Goal: Information Seeking & Learning: Check status

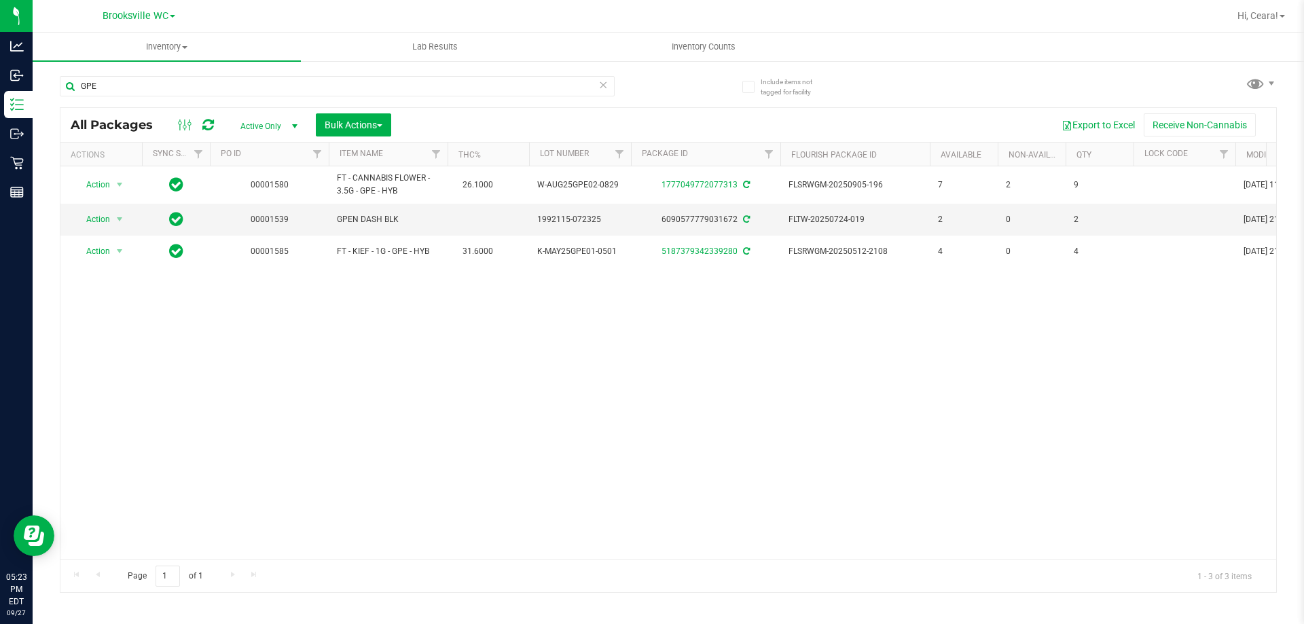
type input "GPE"
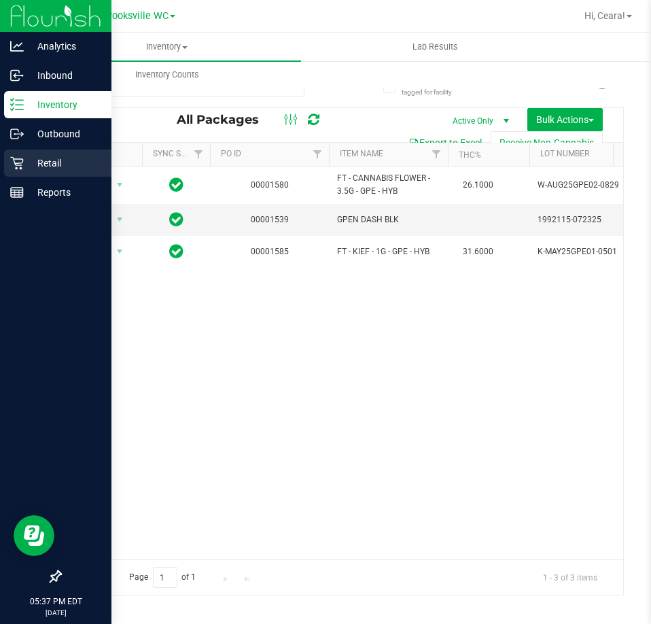
click at [50, 151] on div "Retail" at bounding box center [57, 162] width 107 height 27
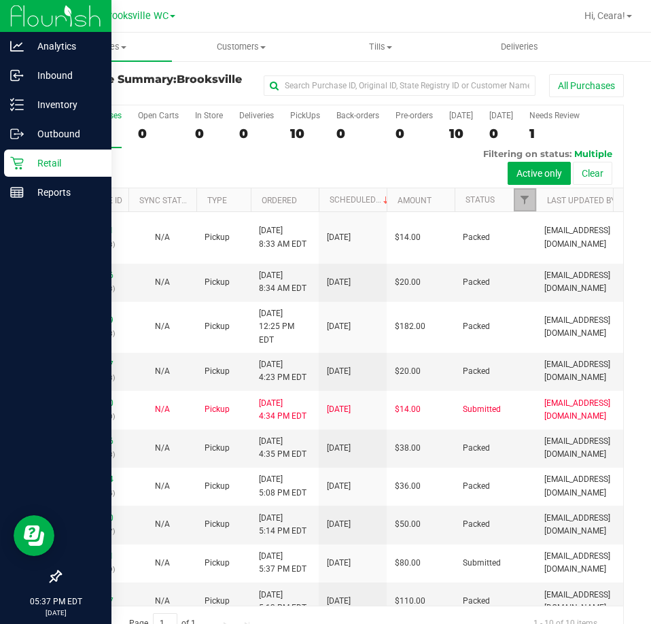
click at [526, 192] on link "Filter" at bounding box center [525, 199] width 22 height 23
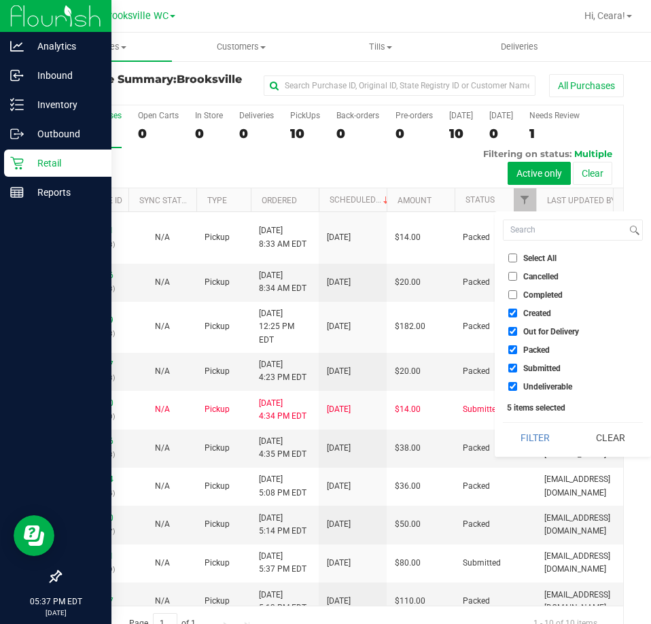
click at [538, 251] on li "Select All" at bounding box center [573, 258] width 140 height 14
click at [541, 260] on span "Select All" at bounding box center [539, 258] width 33 height 8
click at [517, 260] on input "Select All" at bounding box center [512, 257] width 9 height 9
checkbox input "true"
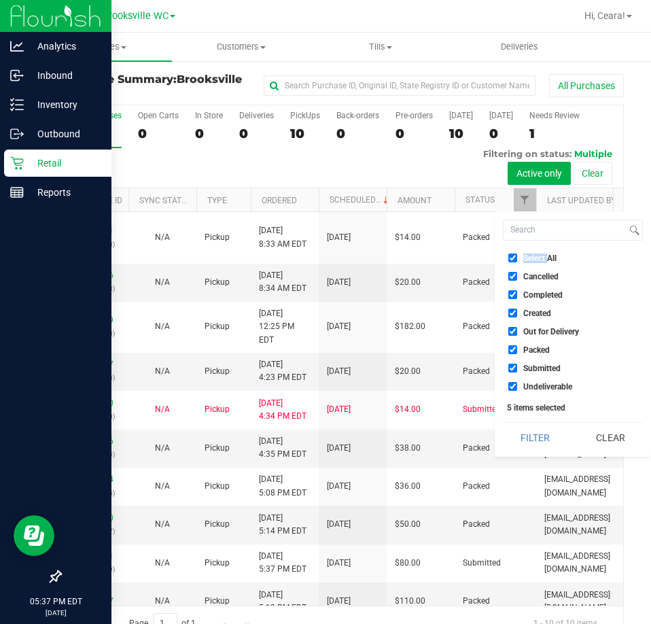
checkbox input "true"
click at [541, 260] on span "Select All" at bounding box center [539, 258] width 33 height 8
click at [517, 260] on input "Select All" at bounding box center [512, 257] width 9 height 9
checkbox input "false"
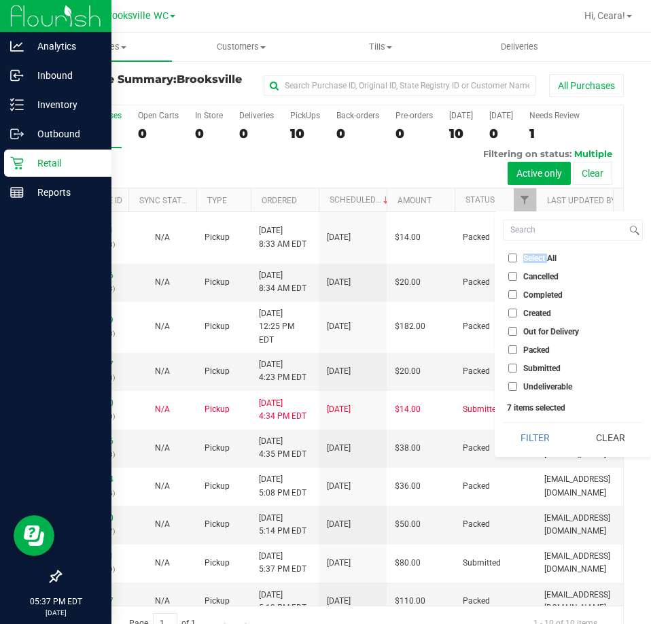
checkbox input "false"
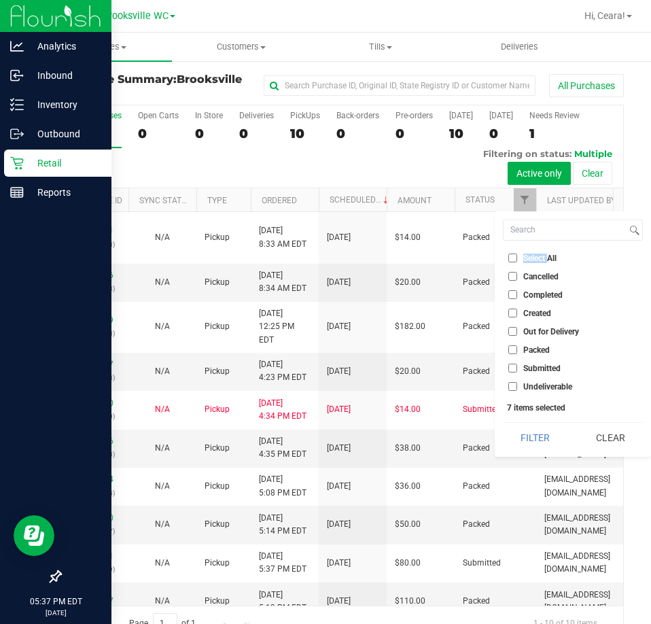
checkbox input "false"
click at [521, 364] on label "Submitted" at bounding box center [534, 367] width 52 height 9
click at [517, 364] on input "Submitted" at bounding box center [512, 367] width 9 height 9
checkbox input "true"
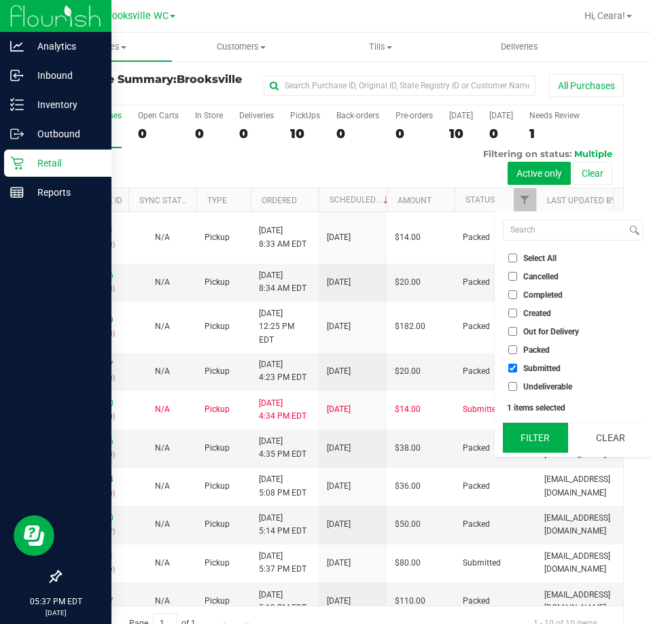
click at [528, 435] on button "Filter" at bounding box center [535, 438] width 65 height 30
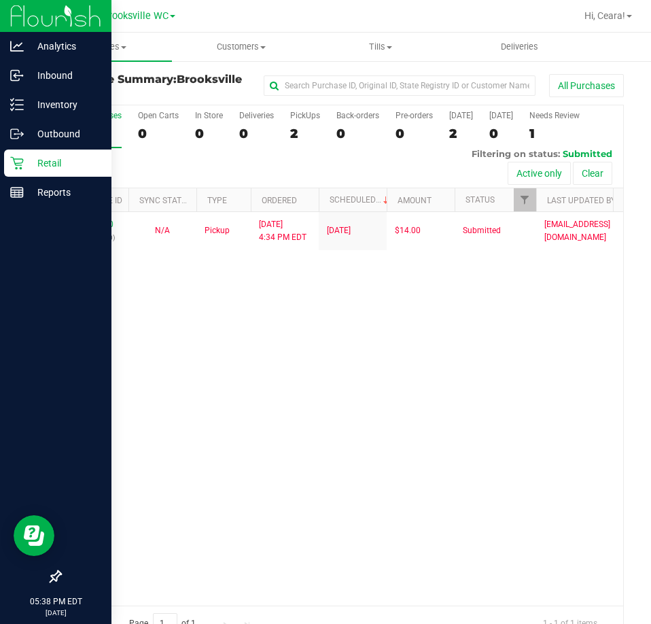
click at [73, 209] on div at bounding box center [55, 385] width 111 height 355
click at [74, 200] on div "Reports" at bounding box center [57, 192] width 107 height 27
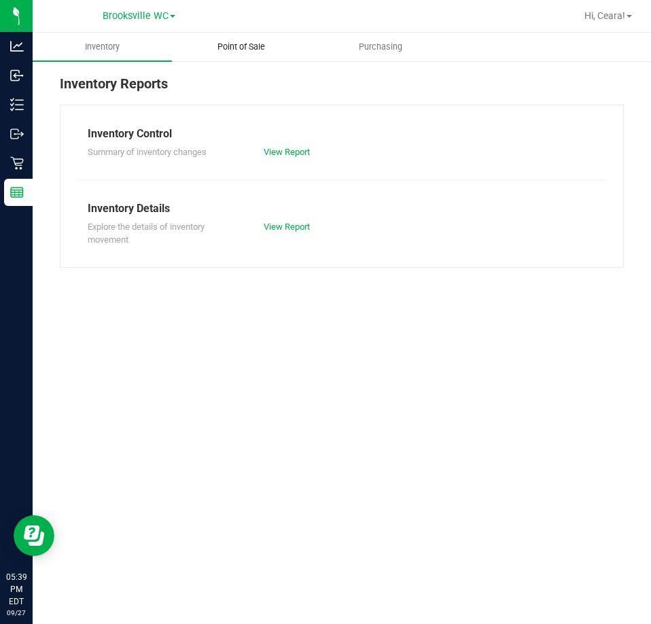
click at [234, 51] on span "Point of Sale" at bounding box center [241, 47] width 84 height 12
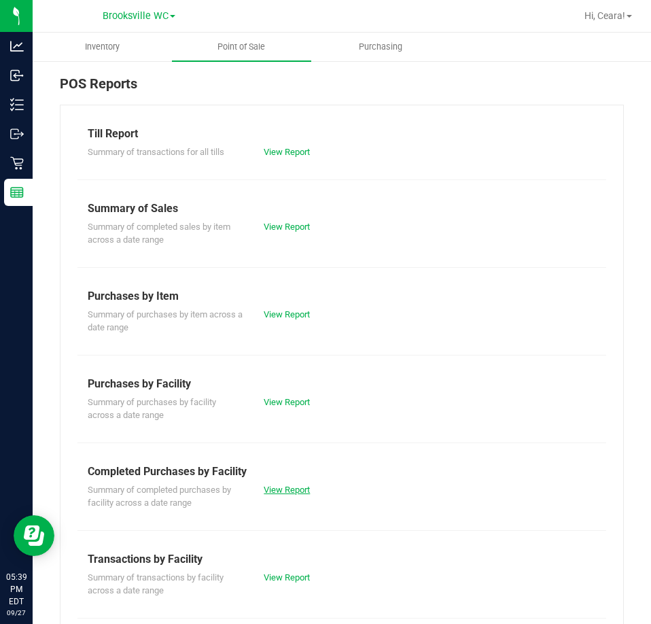
click at [285, 490] on link "View Report" at bounding box center [287, 489] width 46 height 10
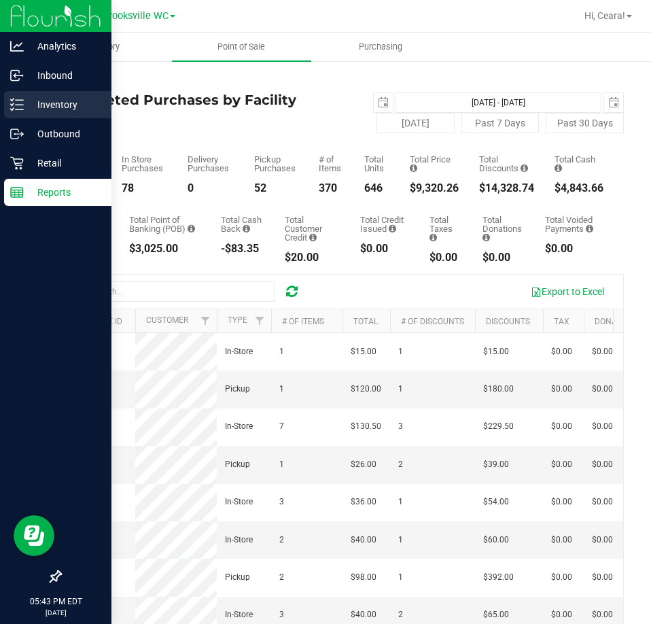
click at [17, 96] on div "Inventory" at bounding box center [57, 104] width 107 height 27
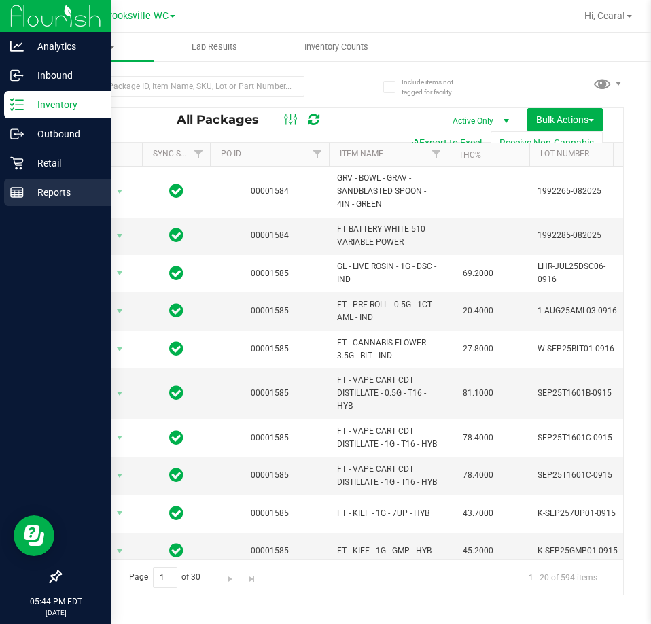
click at [40, 185] on p "Reports" at bounding box center [65, 192] width 82 height 16
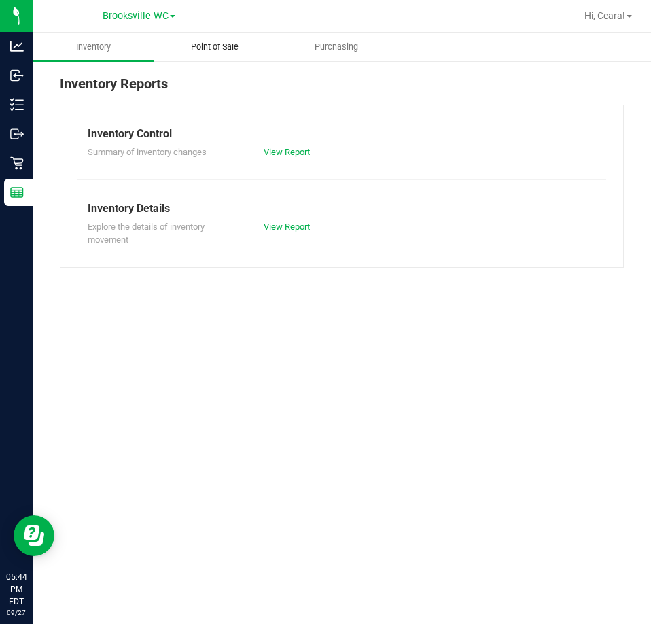
click at [207, 41] on span "Point of Sale" at bounding box center [215, 47] width 84 height 12
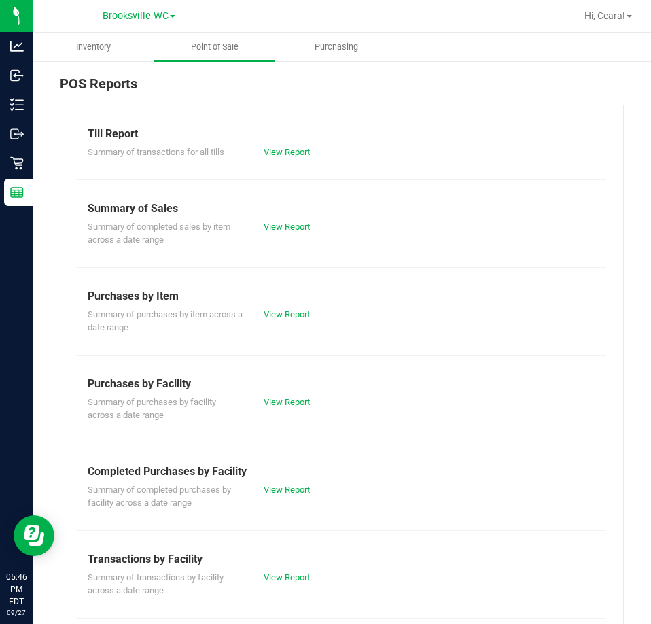
click at [285, 478] on div "Completed Purchases by Facility" at bounding box center [342, 471] width 508 height 16
click at [300, 488] on link "View Report" at bounding box center [287, 489] width 46 height 10
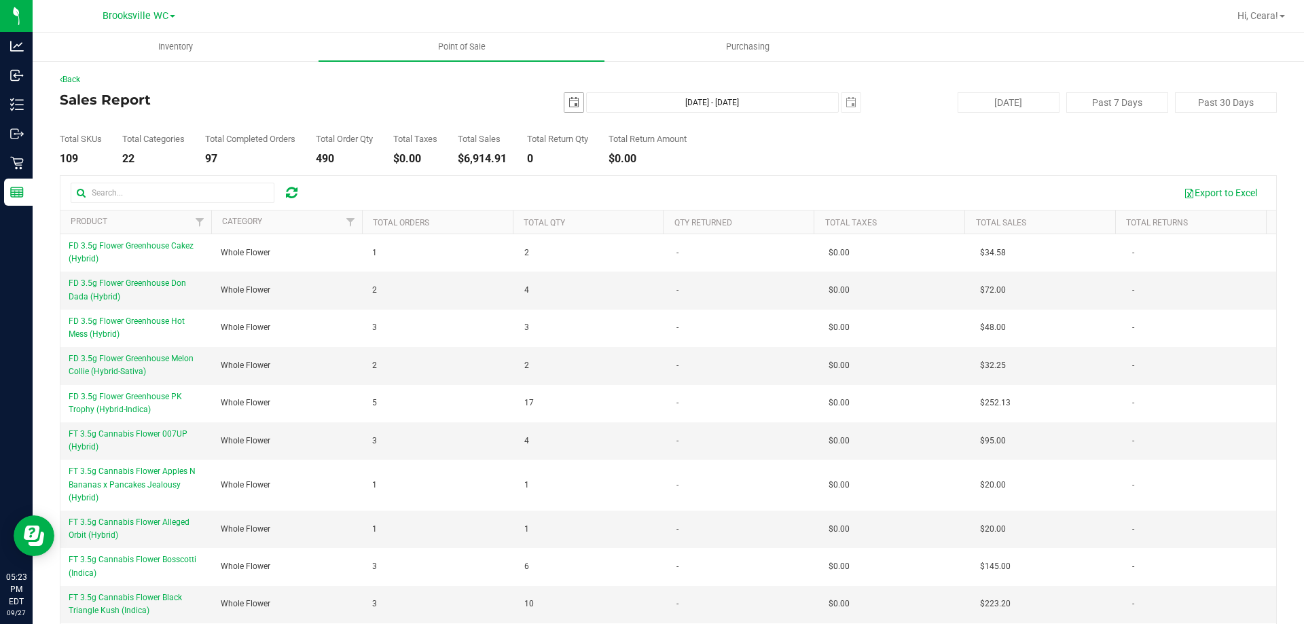
click at [569, 98] on span "select" at bounding box center [574, 102] width 11 height 11
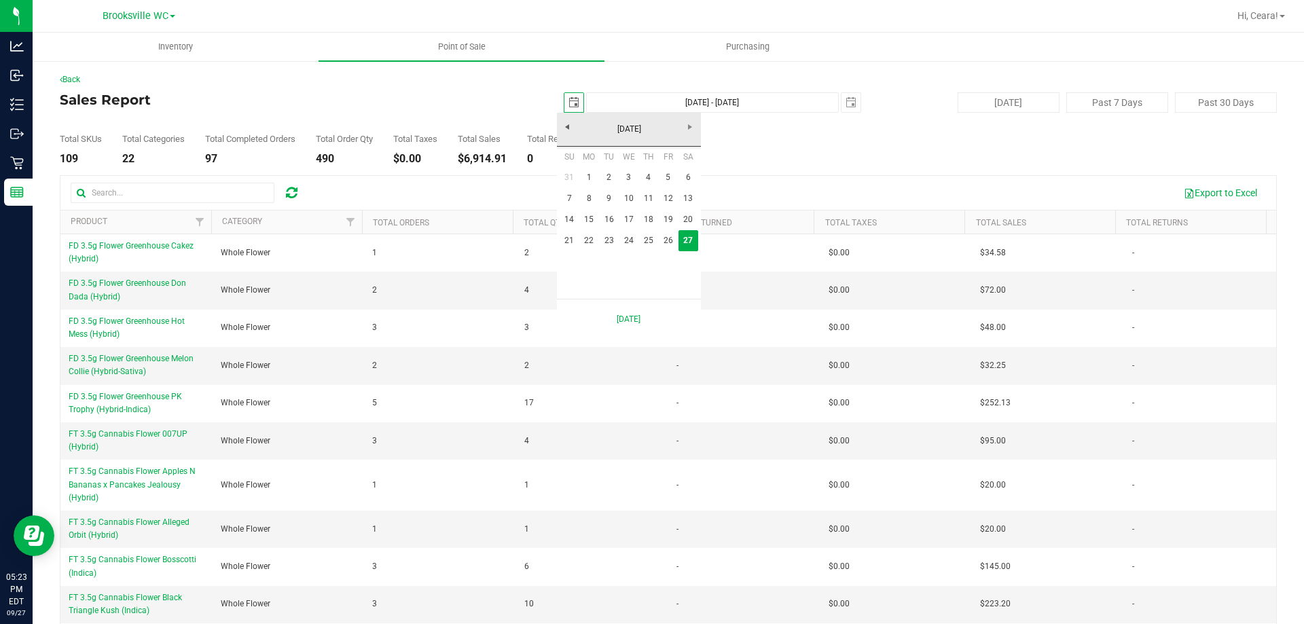
scroll to position [0, 34]
click at [671, 240] on link "26" at bounding box center [668, 240] width 20 height 21
type input "[DATE]"
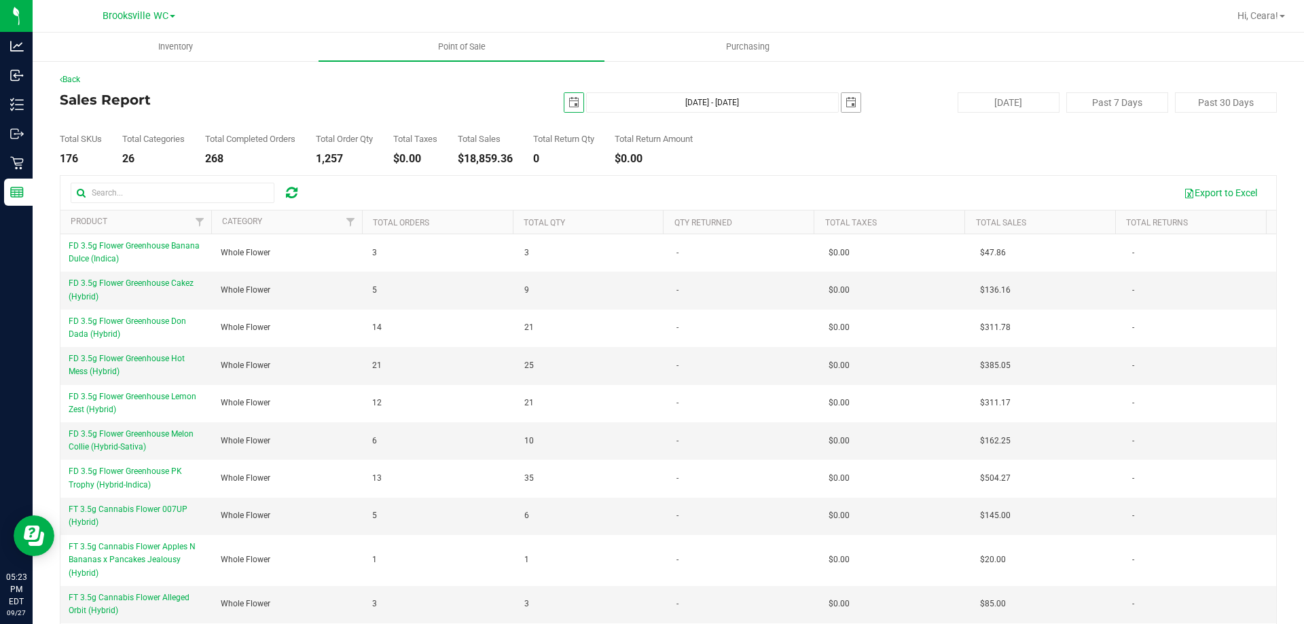
click at [842, 98] on span "select" at bounding box center [851, 102] width 19 height 19
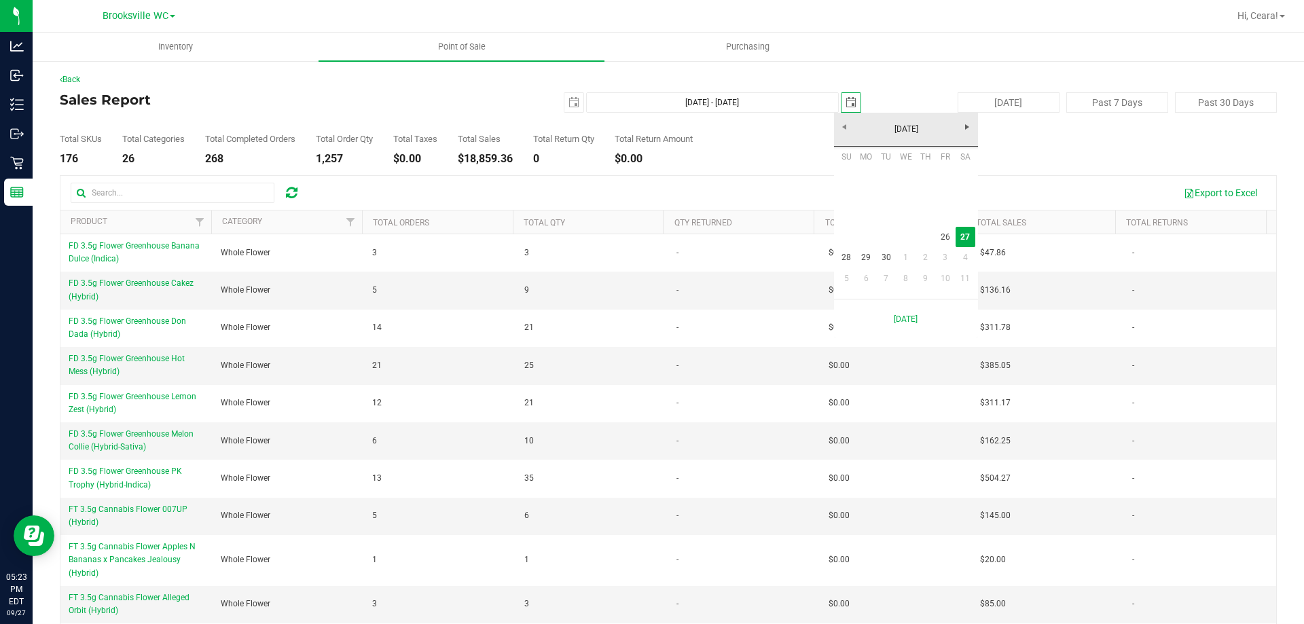
scroll to position [0, 34]
click at [940, 241] on link "26" at bounding box center [945, 237] width 20 height 21
type input "[DATE] - [DATE]"
type input "[DATE]"
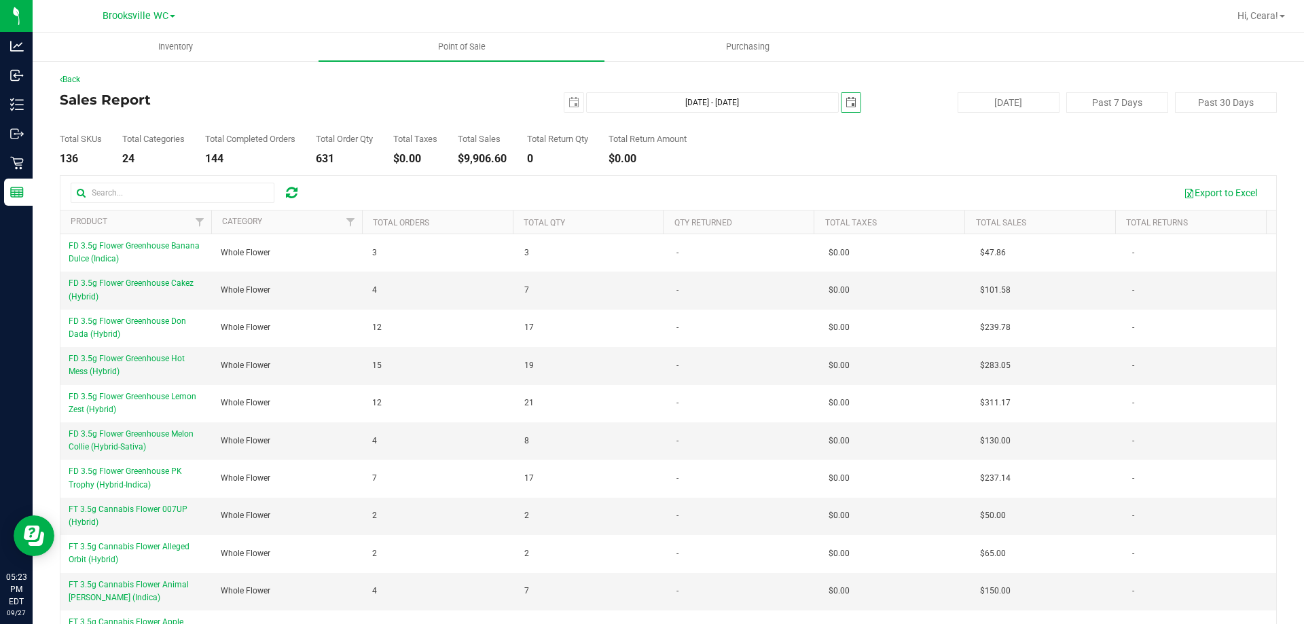
click at [1027, 228] on th "Total Sales" at bounding box center [1040, 223] width 151 height 24
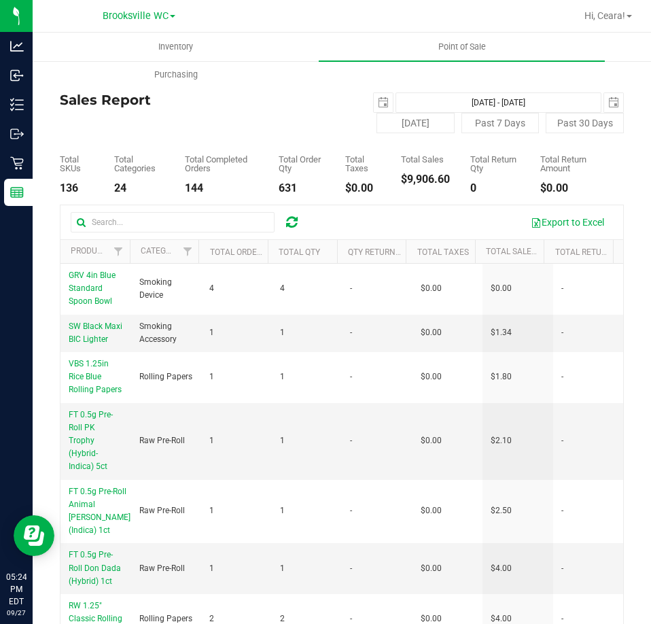
click at [497, 263] on th "Total Sales" at bounding box center [509, 252] width 69 height 24
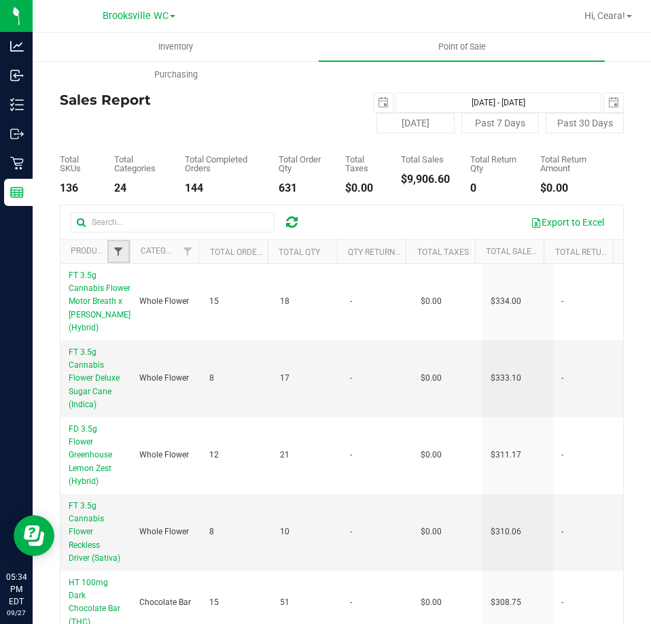
click at [113, 247] on span "Filter" at bounding box center [118, 251] width 11 height 11
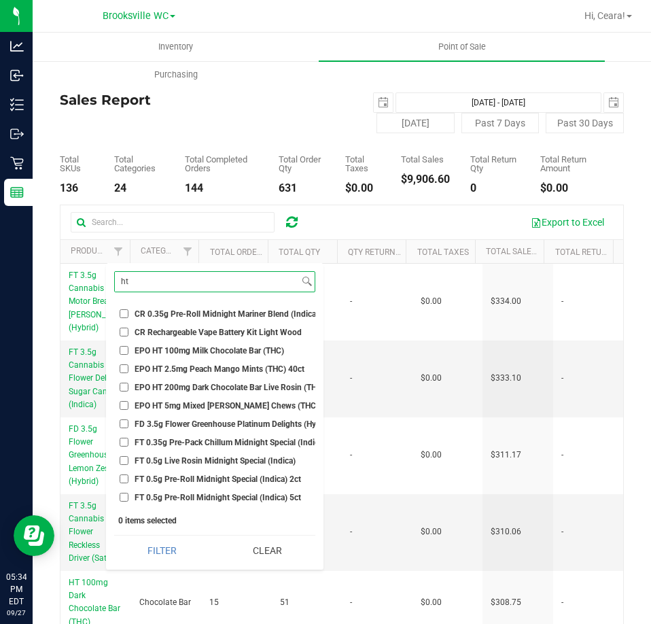
type input "ht"
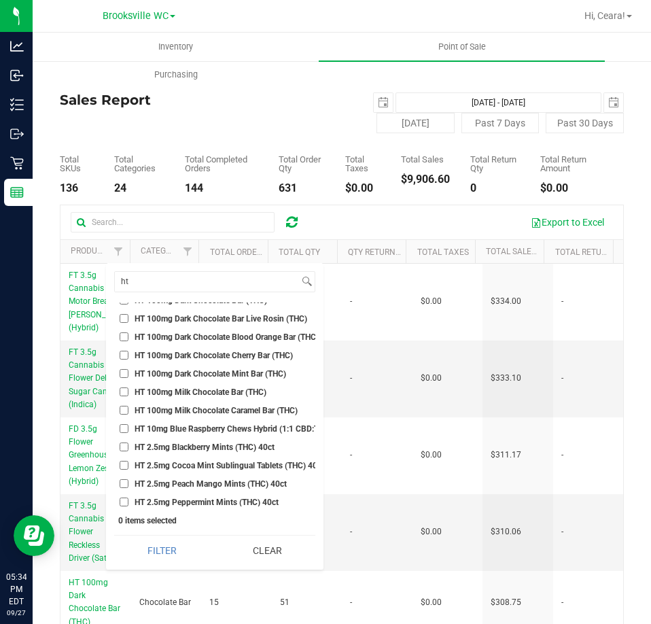
scroll to position [543, 0]
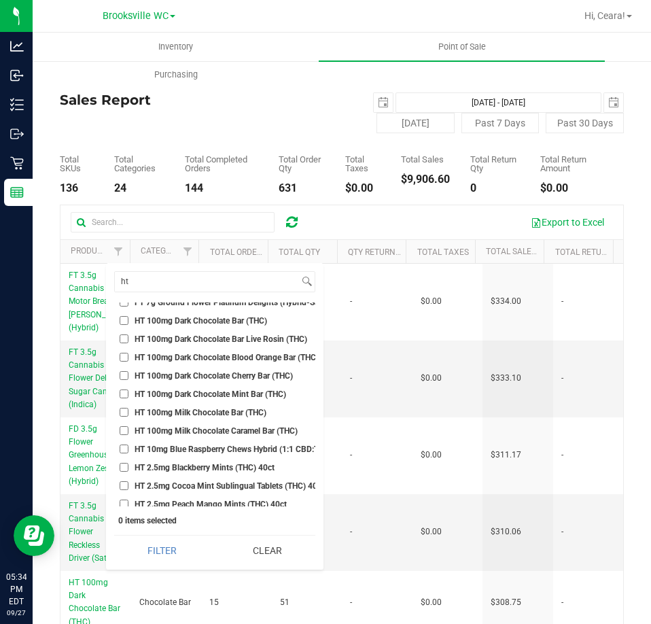
click at [175, 318] on span "HT 100mg Dark Chocolate Bar (THC)" at bounding box center [201, 321] width 132 height 8
click at [128, 318] on input "HT 100mg Dark Chocolate Bar (THC)" at bounding box center [124, 320] width 9 height 9
checkbox input "true"
click at [177, 331] on ul "Select All BDS Black Terp Pen CCELL SILO BATTERY BLACK CR 0.35g Pre-Roll Island…" at bounding box center [214, 404] width 201 height 204
click at [179, 339] on span "HT 100mg Dark Chocolate Bar Live Rosin (THC)" at bounding box center [221, 339] width 173 height 8
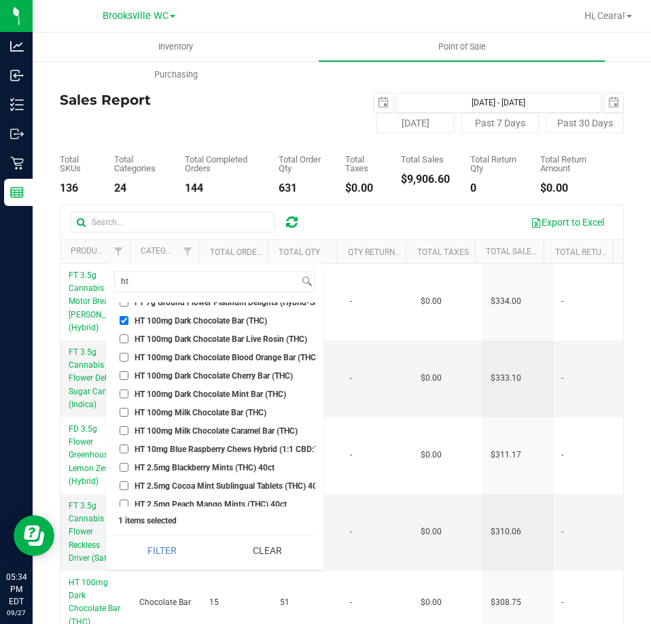
click at [128, 339] on input "HT 100mg Dark Chocolate Bar Live Rosin (THC)" at bounding box center [124, 338] width 9 height 9
checkbox input "true"
click at [181, 356] on span "HT 100mg Dark Chocolate Blood Orange Bar (THC)" at bounding box center [227, 357] width 184 height 8
click at [128, 356] on input "HT 100mg Dark Chocolate Blood Orange Bar (THC)" at bounding box center [124, 357] width 9 height 9
checkbox input "true"
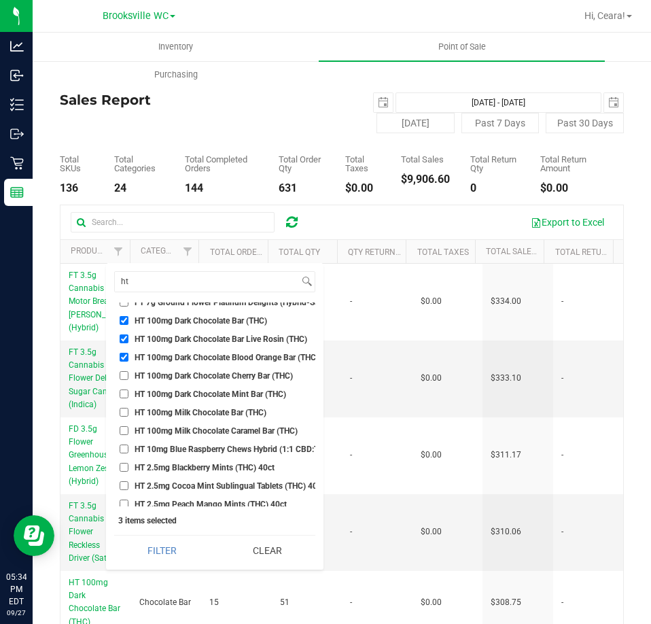
click at [176, 372] on span "HT 100mg Dark Chocolate Cherry Bar (THC)" at bounding box center [214, 376] width 158 height 8
click at [128, 372] on input "HT 100mg Dark Chocolate Cherry Bar (THC)" at bounding box center [124, 375] width 9 height 9
checkbox input "true"
click at [173, 394] on span "HT 100mg Dark Chocolate Mint Bar (THC)" at bounding box center [210, 394] width 151 height 8
click at [168, 411] on span "HT 100mg Milk Chocolate Bar (THC)" at bounding box center [201, 412] width 132 height 8
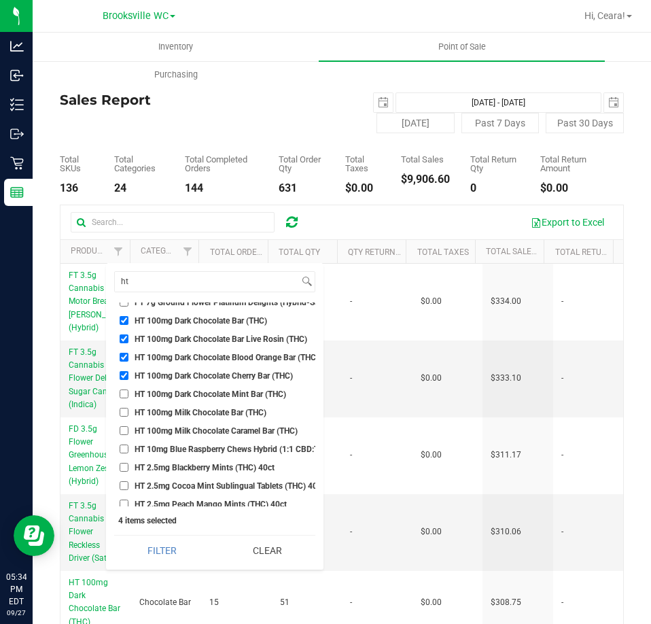
click at [128, 411] on input "HT 100mg Milk Chocolate Bar (THC)" at bounding box center [124, 412] width 9 height 9
checkbox input "true"
click at [169, 390] on span "HT 100mg Dark Chocolate Mint Bar (THC)" at bounding box center [210, 394] width 151 height 8
click at [128, 389] on input "HT 100mg Dark Chocolate Mint Bar (THC)" at bounding box center [124, 393] width 9 height 9
checkbox input "true"
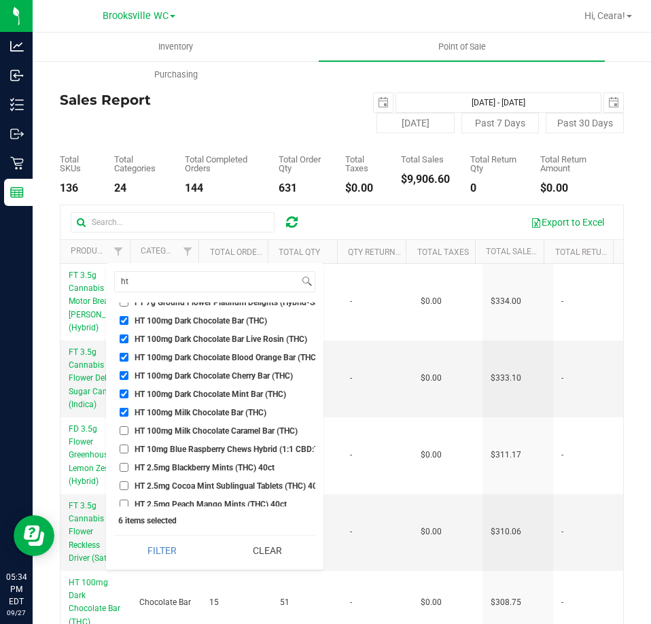
click at [162, 427] on span "HT 100mg Milk Chocolate Caramel Bar (THC)" at bounding box center [216, 431] width 163 height 8
click at [128, 426] on input "HT 100mg Milk Chocolate Caramel Bar (THC)" at bounding box center [124, 430] width 9 height 9
checkbox input "true"
click at [161, 445] on span "HT 10mg Blue Raspberry Chews Hybrid (1:1 CBD:THC) 20ct" at bounding box center [243, 449] width 216 height 8
click at [128, 444] on input "HT 10mg Blue Raspberry Chews Hybrid (1:1 CBD:THC) 20ct" at bounding box center [124, 448] width 9 height 9
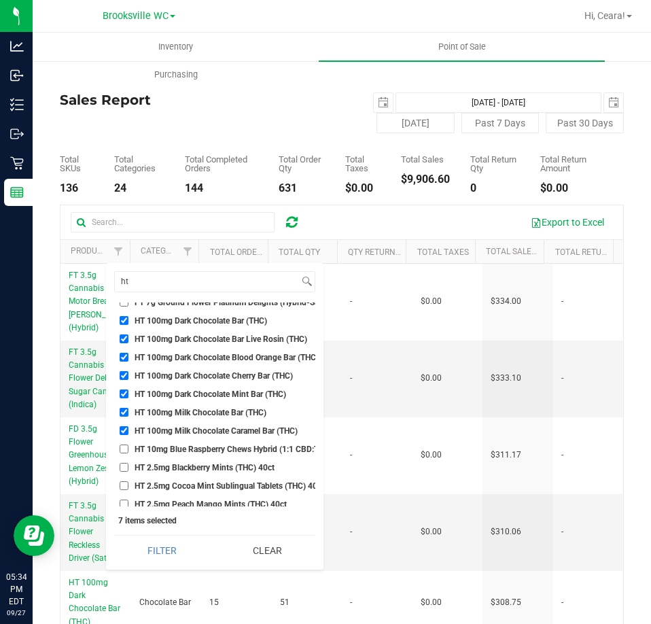
checkbox input "true"
click at [171, 465] on span "HT 2.5mg Blackberry Mints (THC) 40ct" at bounding box center [205, 467] width 140 height 8
click at [128, 465] on input "HT 2.5mg Blackberry Mints (THC) 40ct" at bounding box center [124, 467] width 9 height 9
checkbox input "true"
click at [172, 482] on span "HT 2.5mg Cocoa Mint Sublingual Tablets (THC) 40ct" at bounding box center [230, 486] width 190 height 8
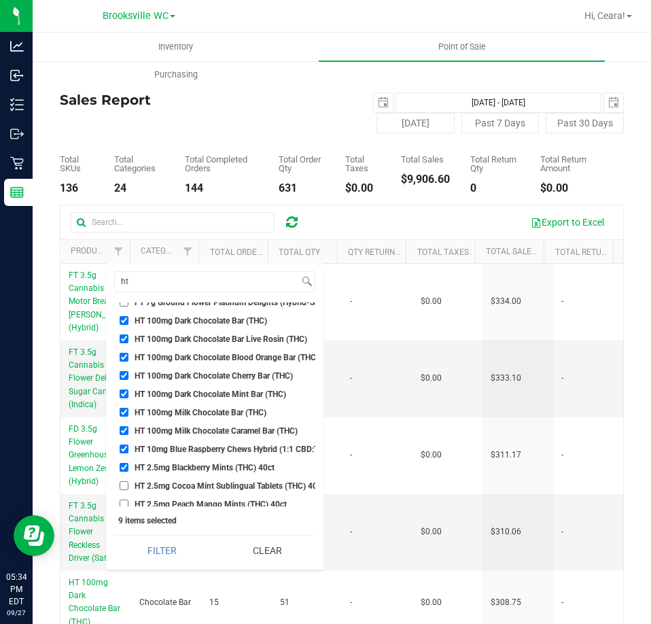
click at [128, 481] on input "HT 2.5mg Cocoa Mint Sublingual Tablets (THC) 40ct" at bounding box center [124, 485] width 9 height 9
checkbox input "true"
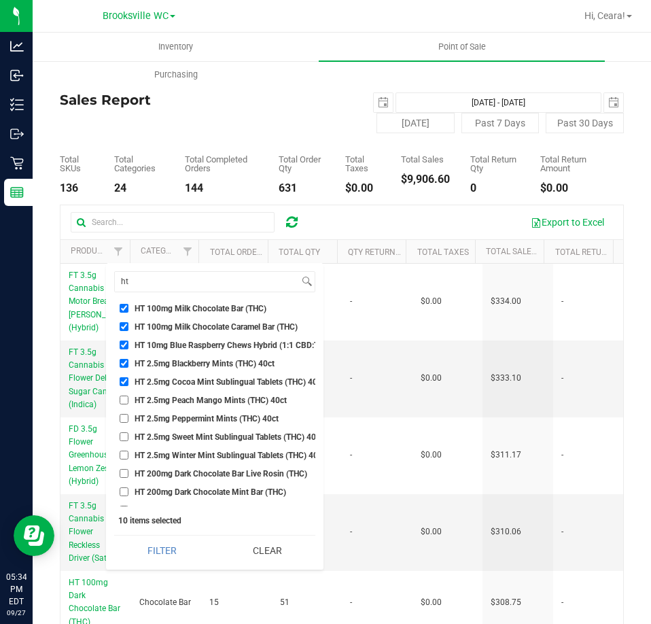
scroll to position [679, 0]
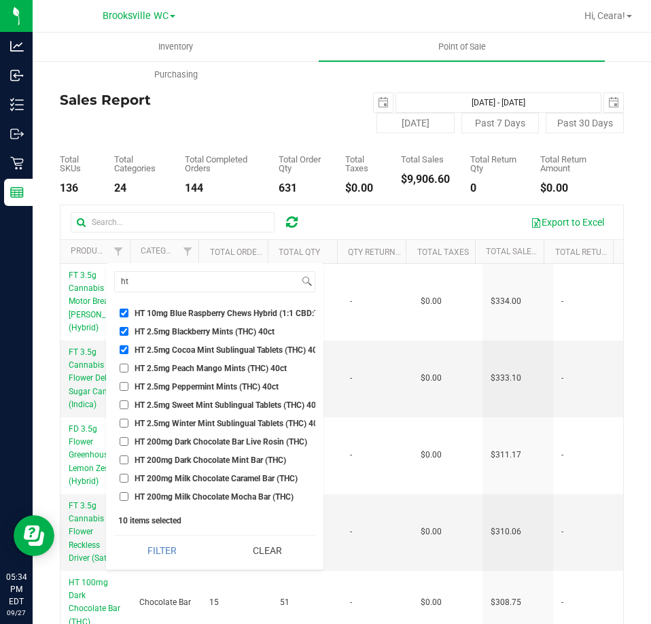
click at [175, 368] on span "HT 2.5mg Peach Mango Mints (THC) 40ct" at bounding box center [211, 368] width 152 height 8
click at [128, 368] on input "HT 2.5mg Peach Mango Mints (THC) 40ct" at bounding box center [124, 367] width 9 height 9
checkbox input "true"
click at [181, 382] on span "HT 2.5mg Peppermint Mints (THC) 40ct" at bounding box center [207, 386] width 144 height 8
click at [128, 382] on input "HT 2.5mg Peppermint Mints (THC) 40ct" at bounding box center [124, 386] width 9 height 9
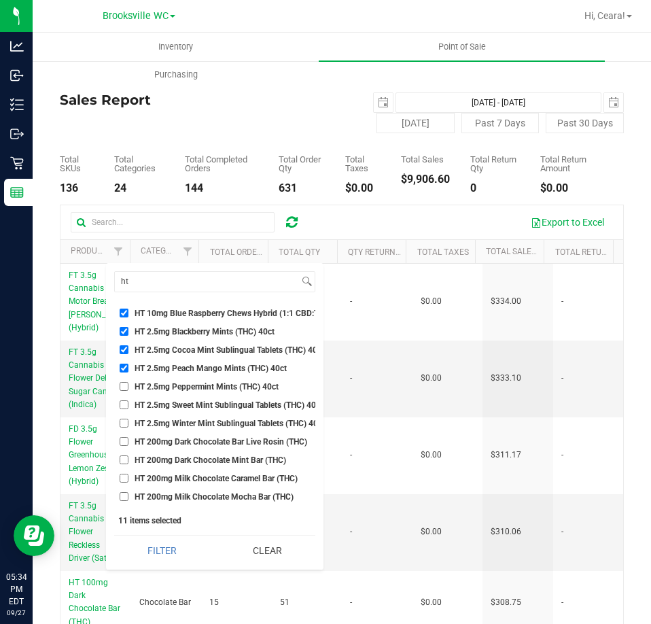
checkbox input "true"
click at [178, 404] on span "HT 2.5mg Sweet Mint Sublingual Tablets (THC) 40ct" at bounding box center [229, 405] width 188 height 8
click at [128, 404] on input "HT 2.5mg Sweet Mint Sublingual Tablets (THC) 40ct" at bounding box center [124, 404] width 9 height 9
checkbox input "true"
click at [181, 423] on span "HT 2.5mg Winter Mint Sublingual Tablets (THC) 40ct" at bounding box center [230, 423] width 190 height 8
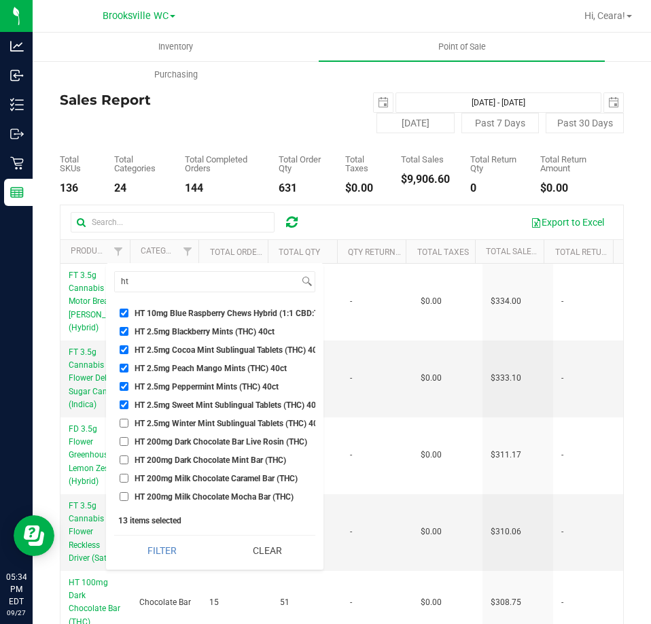
click at [128, 423] on input "HT 2.5mg Winter Mint Sublingual Tablets (THC) 40ct" at bounding box center [124, 422] width 9 height 9
checkbox input "true"
click at [177, 446] on span "HT 200mg Dark Chocolate Bar Live Rosin (THC)" at bounding box center [221, 441] width 173 height 8
click at [128, 446] on input "HT 200mg Dark Chocolate Bar Live Rosin (THC)" at bounding box center [124, 441] width 9 height 9
checkbox input "true"
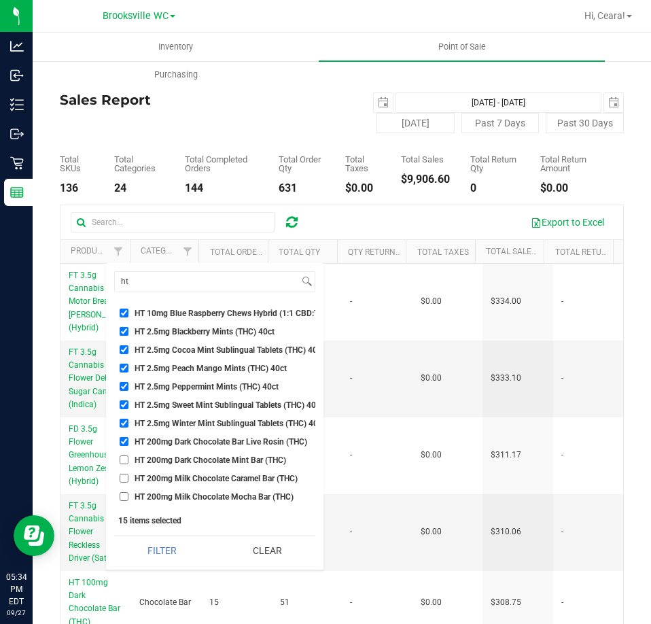
click at [179, 459] on span "HT 200mg Dark Chocolate Mint Bar (THC)" at bounding box center [210, 460] width 151 height 8
click at [128, 459] on input "HT 200mg Dark Chocolate Mint Bar (THC)" at bounding box center [124, 459] width 9 height 9
checkbox input "true"
click at [177, 480] on span "HT 200mg Milk Chocolate Caramel Bar (THC)" at bounding box center [216, 478] width 163 height 8
click at [128, 480] on input "HT 200mg Milk Chocolate Caramel Bar (THC)" at bounding box center [124, 477] width 9 height 9
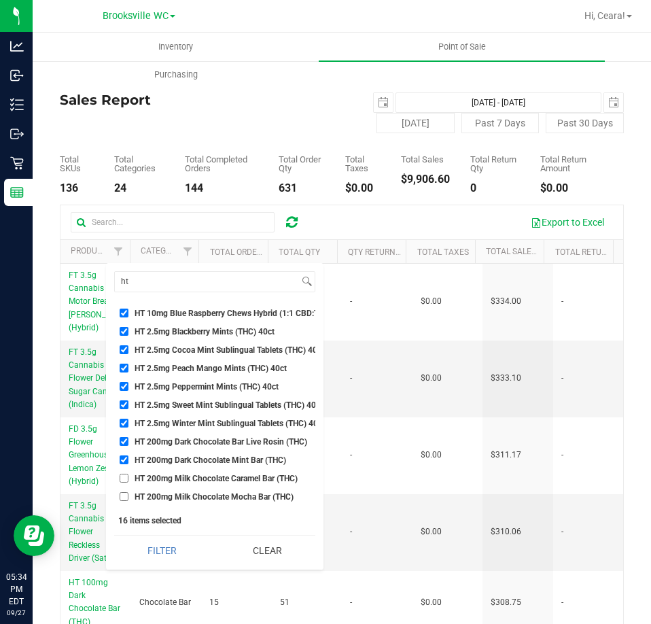
checkbox input "true"
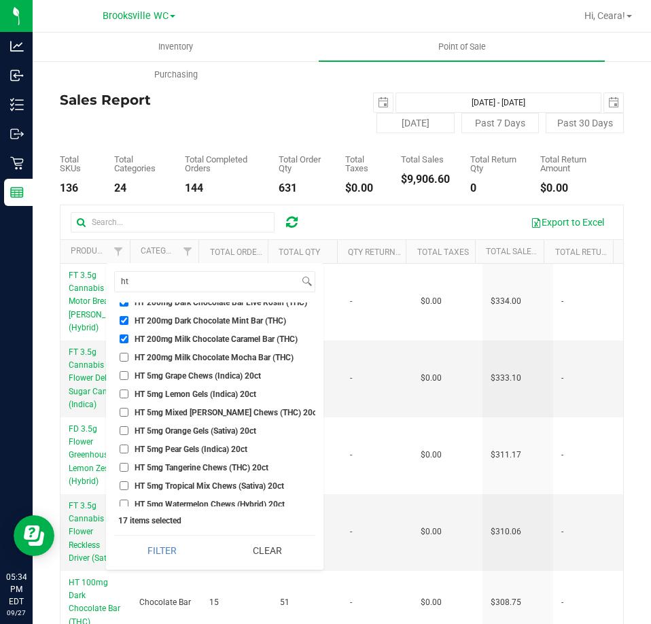
scroll to position [747, 0]
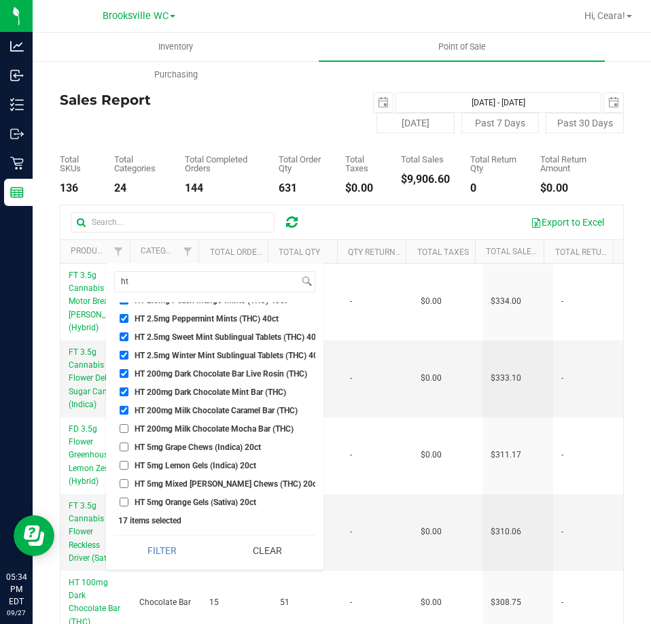
click at [152, 426] on span "HT 200mg Milk Chocolate Mocha Bar (THC)" at bounding box center [214, 429] width 159 height 8
click at [128, 426] on input "HT 200mg Milk Chocolate Mocha Bar (THC)" at bounding box center [124, 428] width 9 height 9
checkbox input "true"
click at [164, 440] on li "HT 5mg Grape Chews (Indica) 20ct" at bounding box center [214, 447] width 201 height 14
click at [151, 447] on span "HT 5mg Grape Chews (Indica) 20ct" at bounding box center [198, 447] width 126 height 8
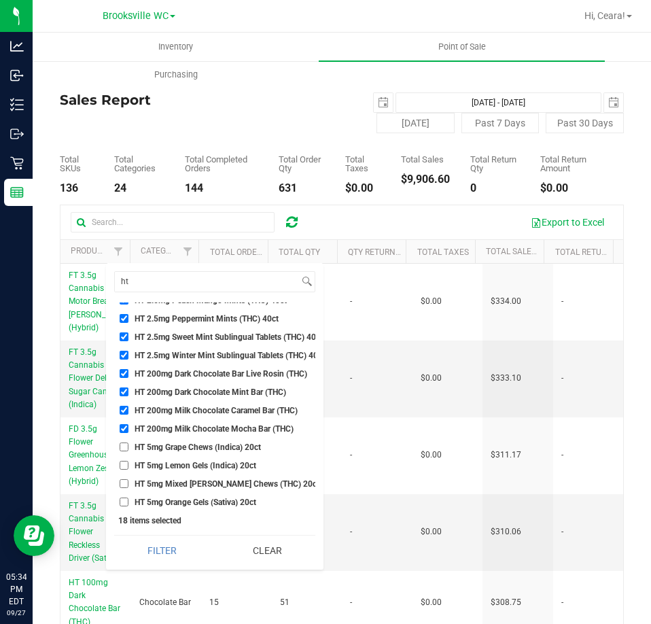
click at [128, 447] on input "HT 5mg Grape Chews (Indica) 20ct" at bounding box center [124, 446] width 9 height 9
checkbox input "true"
click at [141, 470] on li "HT 5mg Lemon Gels (Indica) 20ct" at bounding box center [214, 465] width 201 height 14
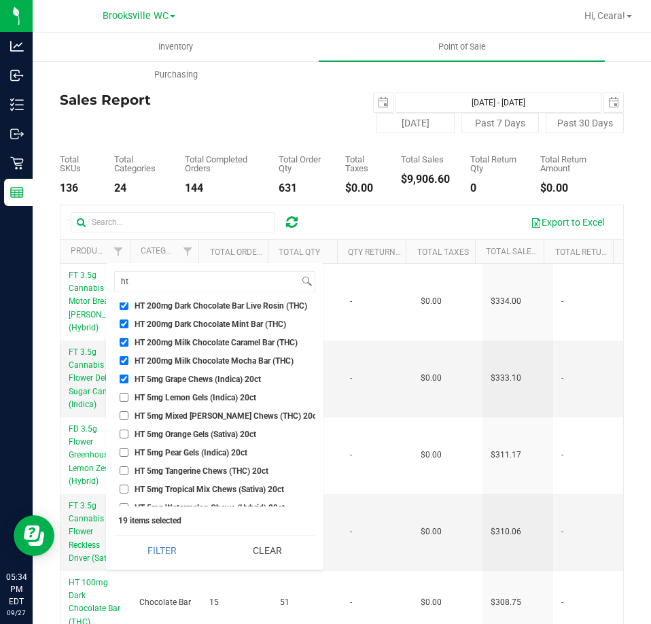
click at [183, 395] on span "HT 5mg Lemon Gels (Indica) 20ct" at bounding box center [196, 397] width 122 height 8
click at [128, 395] on input "HT 5mg Lemon Gels (Indica) 20ct" at bounding box center [124, 397] width 9 height 9
checkbox input "true"
click at [209, 412] on span "HT 5mg Mixed [PERSON_NAME] Chews (THC) 20ct" at bounding box center [227, 416] width 185 height 8
click at [128, 412] on input "HT 5mg Mixed [PERSON_NAME] Chews (THC) 20ct" at bounding box center [124, 415] width 9 height 9
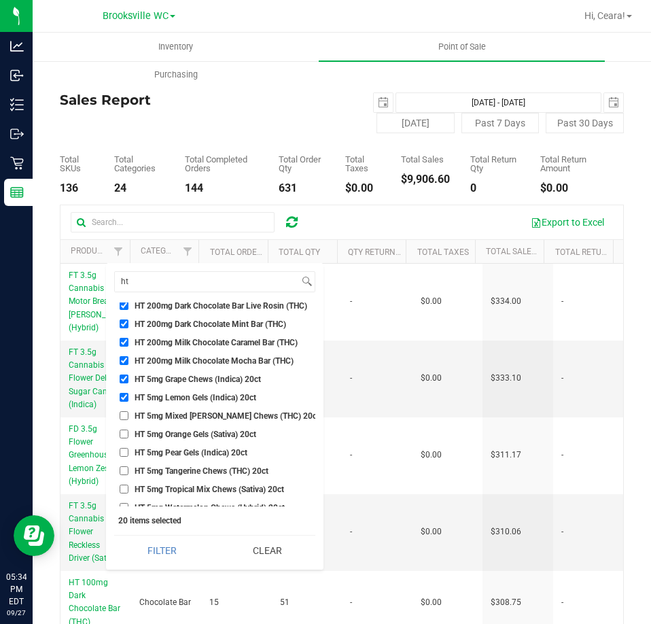
checkbox input "true"
click at [201, 431] on span "HT 5mg Orange Gels (Sativa) 20ct" at bounding box center [196, 434] width 122 height 8
click at [128, 431] on input "HT 5mg Orange Gels (Sativa) 20ct" at bounding box center [124, 433] width 9 height 9
checkbox input "true"
click at [149, 457] on span "HT 5mg Pear Gels (Indica) 20ct" at bounding box center [191, 452] width 113 height 8
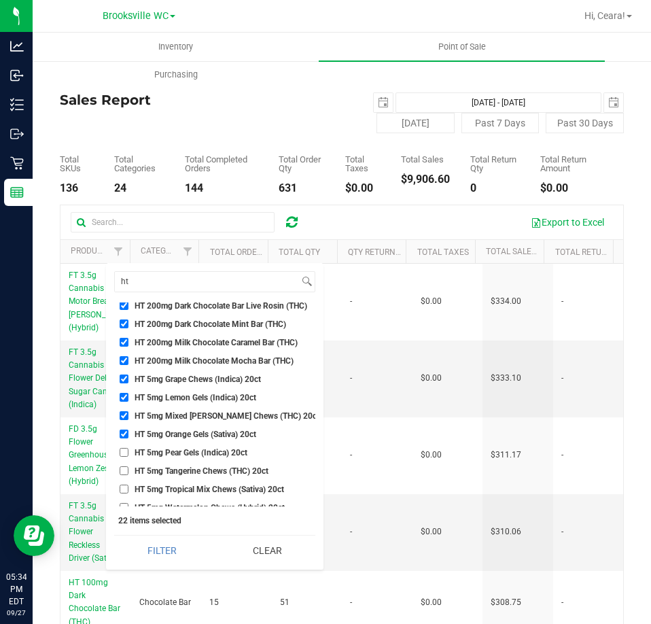
click at [128, 457] on input "HT 5mg Pear Gels (Indica) 20ct" at bounding box center [124, 452] width 9 height 9
checkbox input "true"
click at [147, 471] on span "HT 5mg Tangerine Chews (THC) 20ct" at bounding box center [202, 471] width 134 height 8
click at [128, 471] on input "HT 5mg Tangerine Chews (THC) 20ct" at bounding box center [124, 470] width 9 height 9
checkbox input "true"
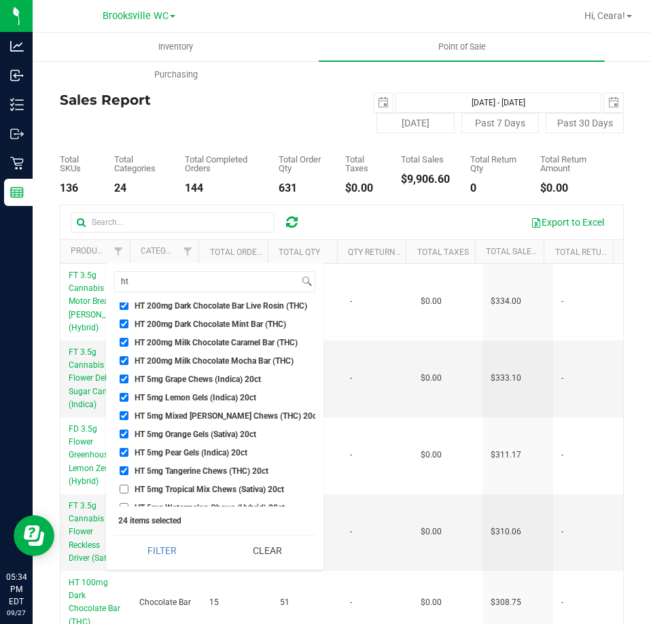
click at [149, 485] on span "HT 5mg Tropical Mix Chews (Sativa) 20ct" at bounding box center [209, 489] width 149 height 8
click at [128, 484] on input "HT 5mg Tropical Mix Chews (Sativa) 20ct" at bounding box center [124, 488] width 9 height 9
checkbox input "true"
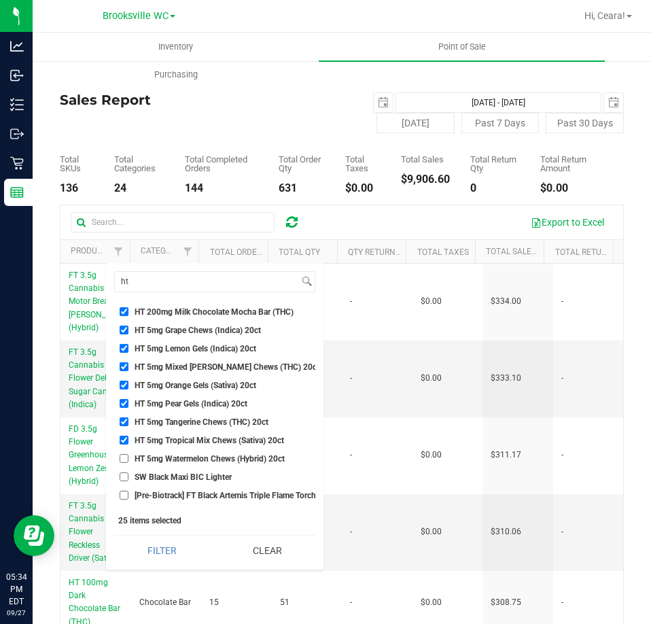
scroll to position [883, 0]
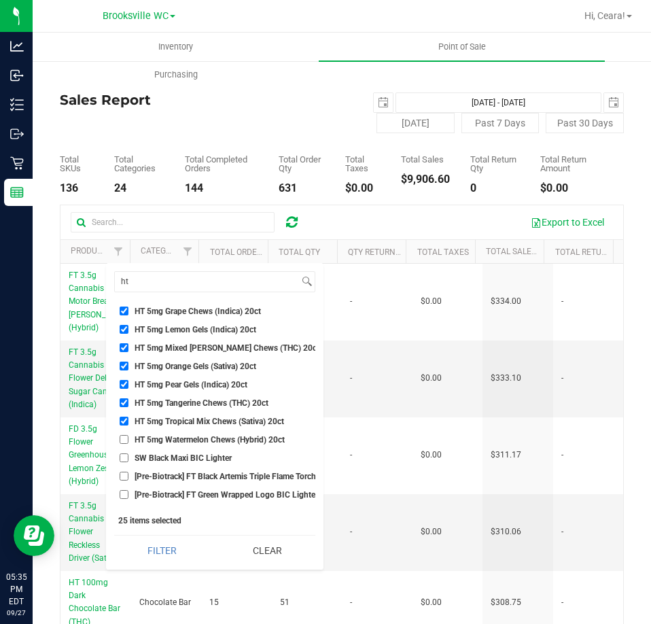
click at [171, 444] on span "HT 5mg Watermelon Chews (Hybrid) 20ct" at bounding box center [210, 439] width 150 height 8
click at [128, 444] on input "HT 5mg Watermelon Chews (Hybrid) 20ct" at bounding box center [124, 439] width 9 height 9
click at [171, 440] on span "HT 5mg Watermelon Chews (Hybrid) 20ct" at bounding box center [210, 439] width 150 height 8
click at [128, 440] on input "HT 5mg Watermelon Chews (Hybrid) 20ct" at bounding box center [124, 439] width 9 height 9
click at [170, 442] on span "HT 5mg Watermelon Chews (Hybrid) 20ct" at bounding box center [210, 439] width 150 height 8
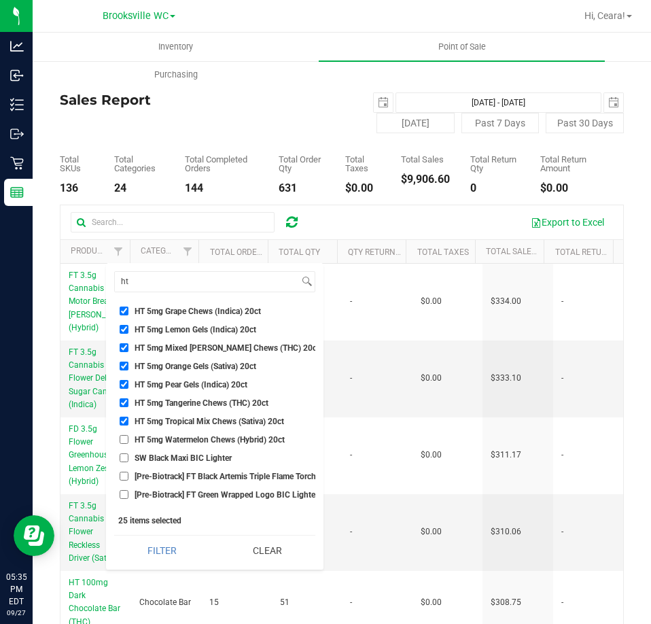
click at [128, 442] on input "HT 5mg Watermelon Chews (Hybrid) 20ct" at bounding box center [124, 439] width 9 height 9
checkbox input "true"
click at [164, 544] on button "Filter" at bounding box center [162, 550] width 96 height 30
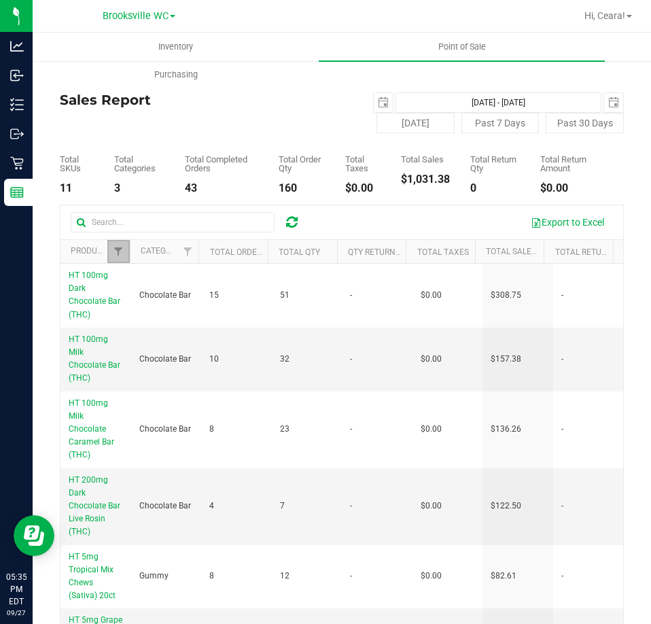
click at [120, 251] on span "Filter" at bounding box center [118, 251] width 11 height 11
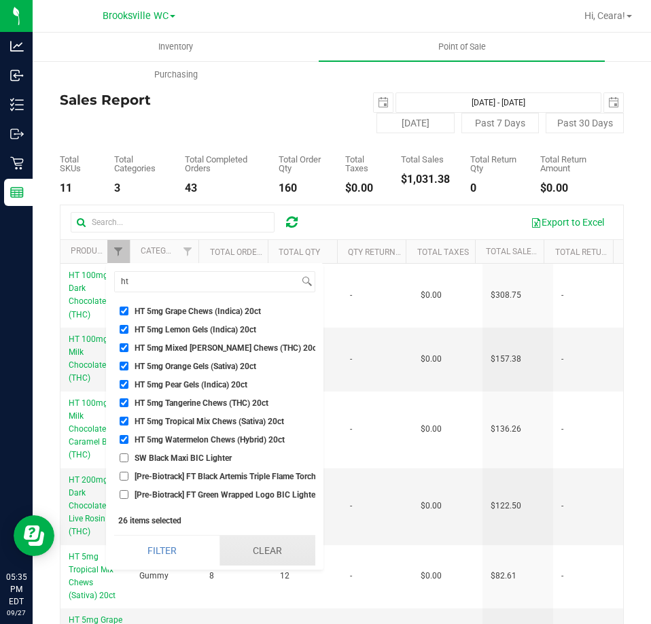
click at [253, 544] on button "Clear" at bounding box center [267, 550] width 96 height 30
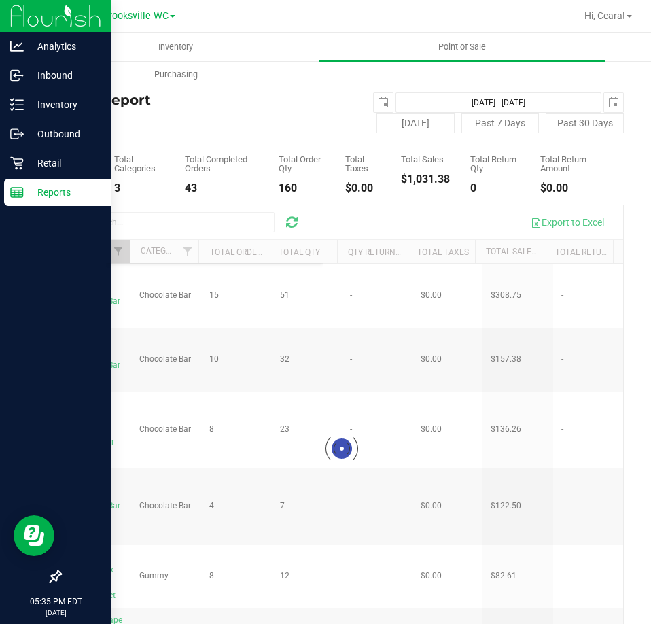
scroll to position [29529, 0]
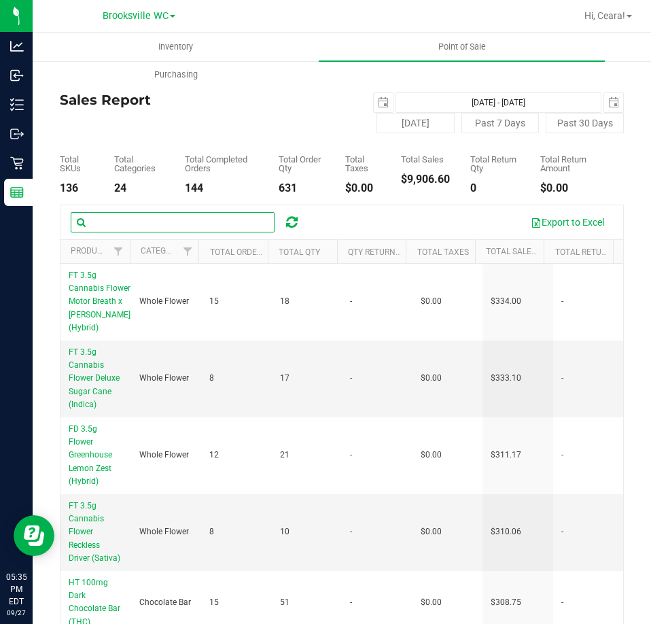
click at [120, 217] on input "text" at bounding box center [173, 222] width 204 height 20
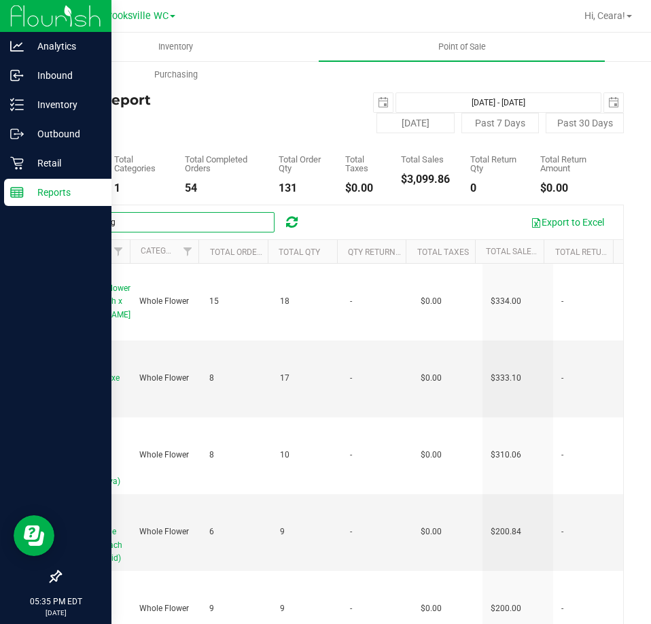
drag, startPoint x: 185, startPoint y: 228, endPoint x: 15, endPoint y: 215, distance: 171.0
click at [16, 215] on div "Analytics Inbound Inventory Outbound Retail Reports 05:35 PM EDT [DATE] 09/27 B…" at bounding box center [325, 312] width 651 height 624
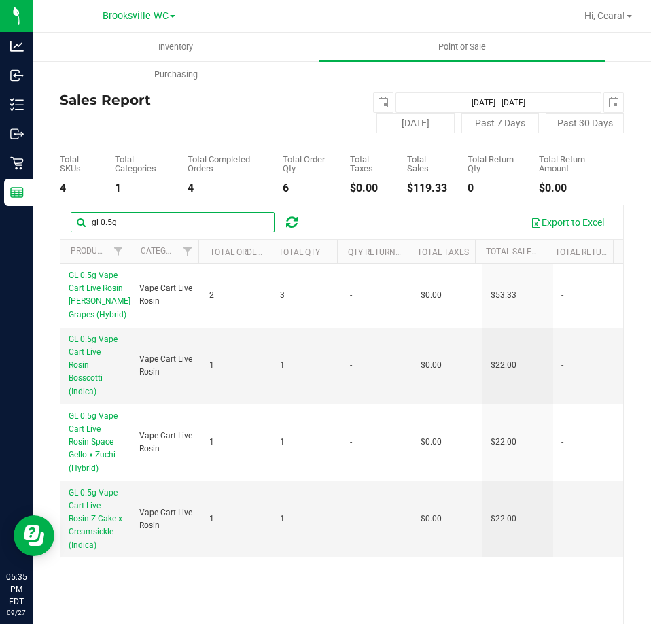
drag, startPoint x: 135, startPoint y: 214, endPoint x: -145, endPoint y: 167, distance: 283.8
click at [0, 167] on html "Analytics Inbound Inventory Outbound Retail Reports 05:35 PM EDT [DATE] 09/27 B…" at bounding box center [325, 312] width 651 height 624
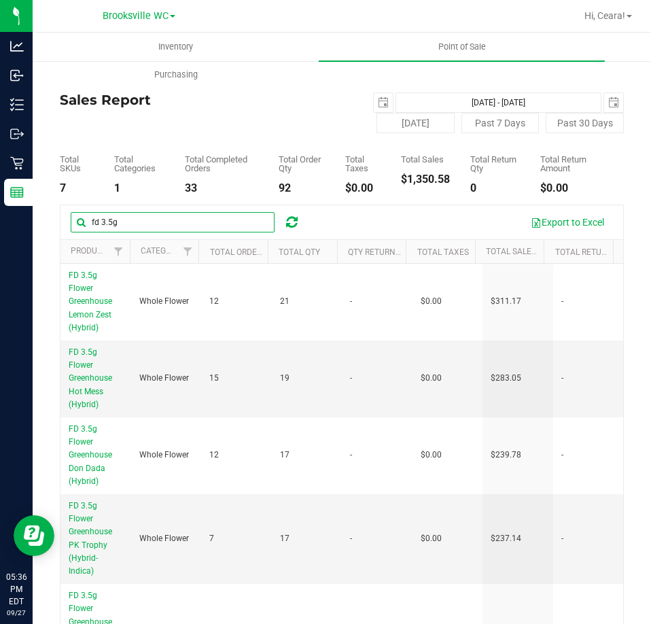
drag, startPoint x: 208, startPoint y: 228, endPoint x: -217, endPoint y: 226, distance: 425.3
click at [0, 226] on html "Analytics Inbound Inventory Outbound Retail Reports 05:36 PM EDT [DATE] 09/27 […" at bounding box center [325, 312] width 651 height 624
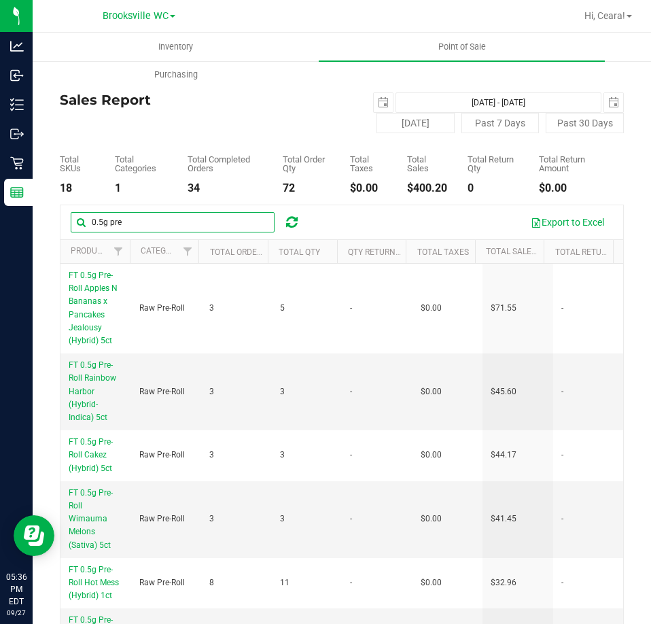
drag, startPoint x: 137, startPoint y: 223, endPoint x: 39, endPoint y: 230, distance: 98.1
click at [39, 230] on div "Back Sales Report [DATE] [DATE] - [DATE] [DATE] [DATE] Past 7 Days Past 30 Days…" at bounding box center [342, 383] width 618 height 646
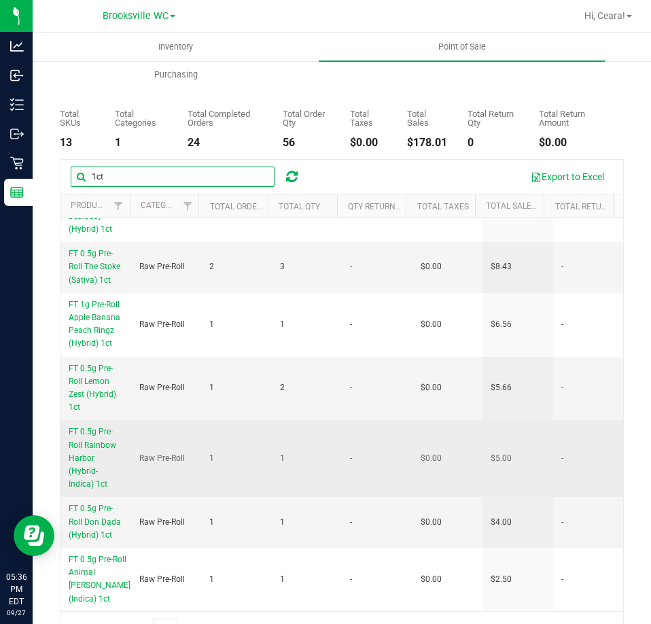
scroll to position [82, 0]
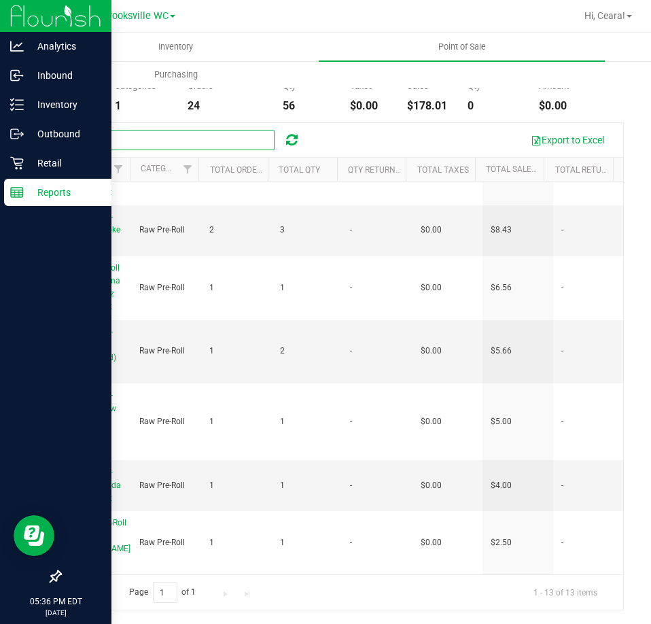
type input "1ct"
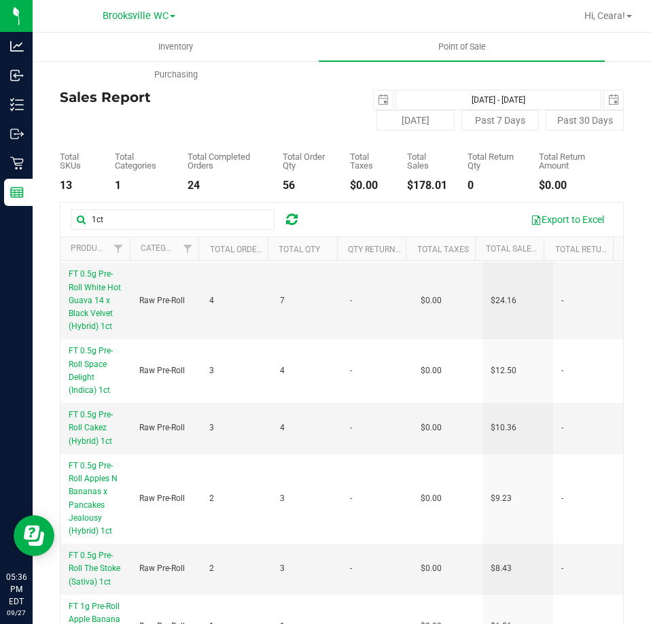
scroll to position [0, 0]
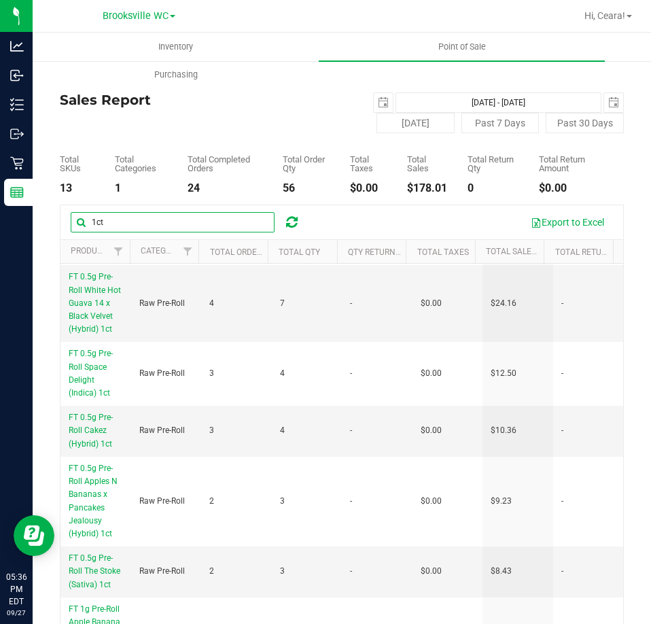
drag, startPoint x: 145, startPoint y: 226, endPoint x: -408, endPoint y: 187, distance: 554.3
click at [0, 187] on html "Analytics Inbound Inventory Outbound Retail Reports 05:36 PM EDT [DATE] 09/27 […" at bounding box center [325, 312] width 651 height 624
